Goal: Task Accomplishment & Management: Complete application form

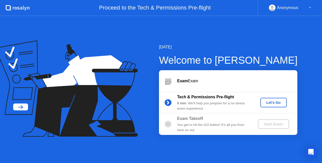
click at [274, 104] on div "Let's Go" at bounding box center [273, 103] width 22 height 4
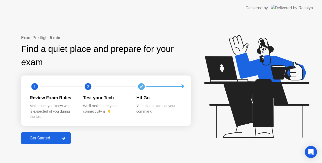
click at [46, 139] on div "Get Started" at bounding box center [40, 138] width 34 height 5
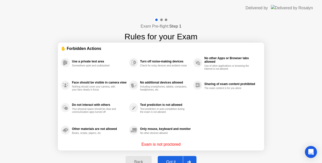
click at [173, 160] on div "Got it" at bounding box center [171, 162] width 24 height 5
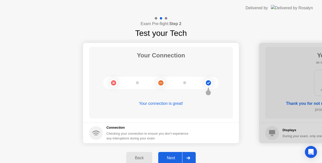
click at [175, 159] on div "Next" at bounding box center [171, 158] width 22 height 5
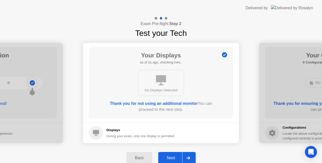
click at [175, 159] on div "Next" at bounding box center [171, 158] width 22 height 5
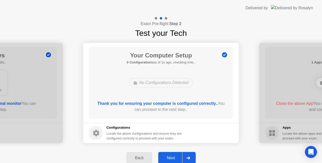
click at [175, 159] on div "Next" at bounding box center [171, 158] width 22 height 5
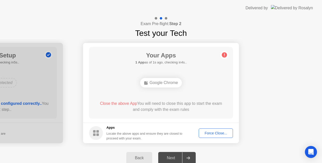
click at [216, 134] on div "Force Close..." at bounding box center [215, 133] width 31 height 4
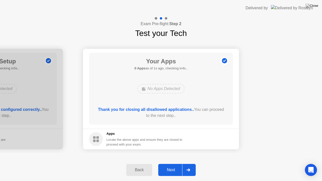
click at [174, 163] on div "Next" at bounding box center [171, 170] width 22 height 5
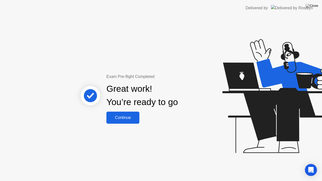
click at [132, 119] on div "Continue" at bounding box center [123, 117] width 30 height 5
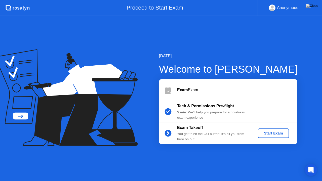
click at [270, 133] on div "Start Exam" at bounding box center [273, 133] width 27 height 4
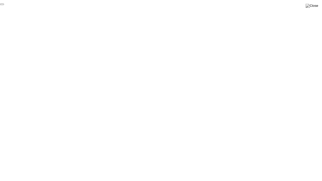
click div "End Proctoring Session"
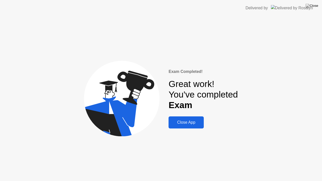
click at [187, 124] on div "Close App" at bounding box center [186, 122] width 32 height 5
